Goal: Task Accomplishment & Management: Manage account settings

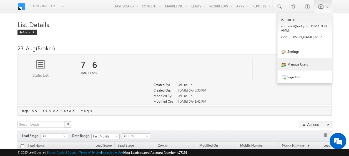
click at [296, 66] on link "Manage Users" at bounding box center [304, 64] width 54 height 13
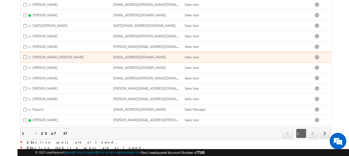
scroll to position [213, 0]
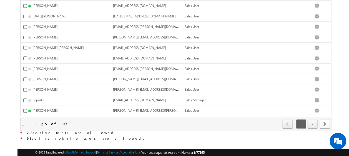
click at [324, 120] on span "next" at bounding box center [324, 124] width 10 height 9
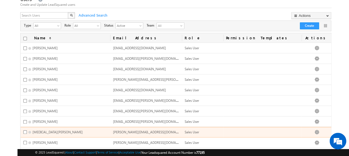
scroll to position [0, 0]
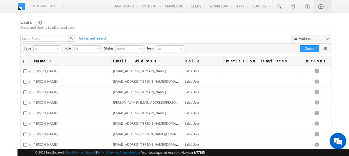
click at [89, 38] on span "Advanced Search" at bounding box center [92, 38] width 33 height 5
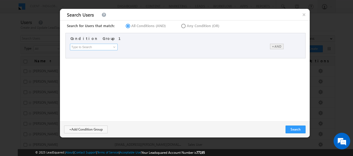
click at [89, 49] on input at bounding box center [94, 47] width 48 height 7
click at [97, 47] on input at bounding box center [94, 47] width 48 height 7
paste input "inderjeet.jaggi@indglobal.ae"
type input "inderjeet.jaggi@indglobal.ae"
click at [180, 23] on icon at bounding box center [180, 23] width 0 height 0
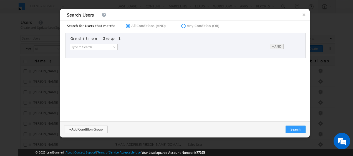
click at [180, 26] on input "Any Condition (OR)" at bounding box center [182, 25] width 4 height 4
radio input "true"
click at [113, 46] on span at bounding box center [114, 47] width 4 height 4
click at [303, 14] on span "×" at bounding box center [304, 14] width 12 height 11
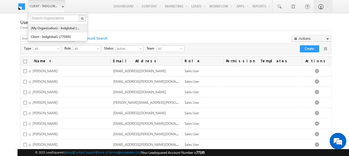
click at [49, 29] on link "(My Organization) - indglobal (48060)" at bounding box center [56, 28] width 51 height 9
